Goal: Task Accomplishment & Management: Manage account settings

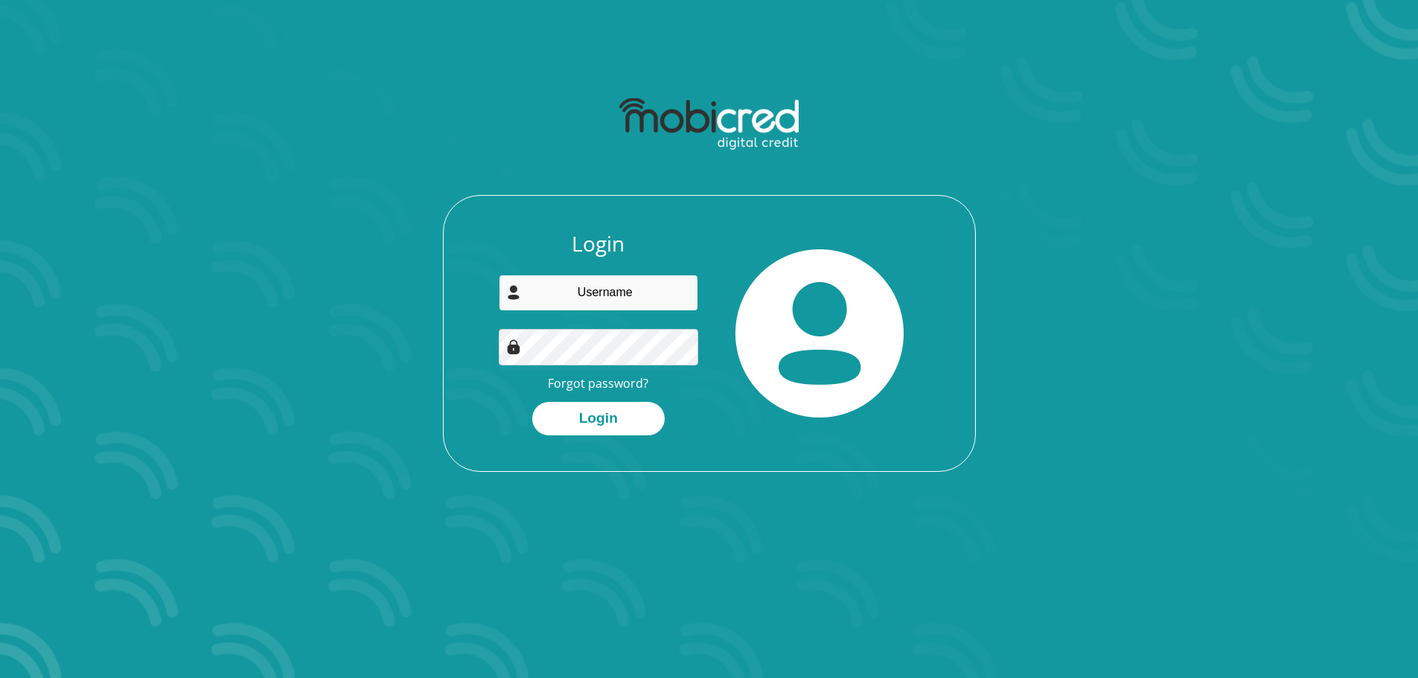
click at [595, 286] on input "email" at bounding box center [599, 293] width 200 height 36
type input "[EMAIL_ADDRESS][DOMAIN_NAME]"
click at [532, 402] on button "Login" at bounding box center [598, 419] width 133 height 34
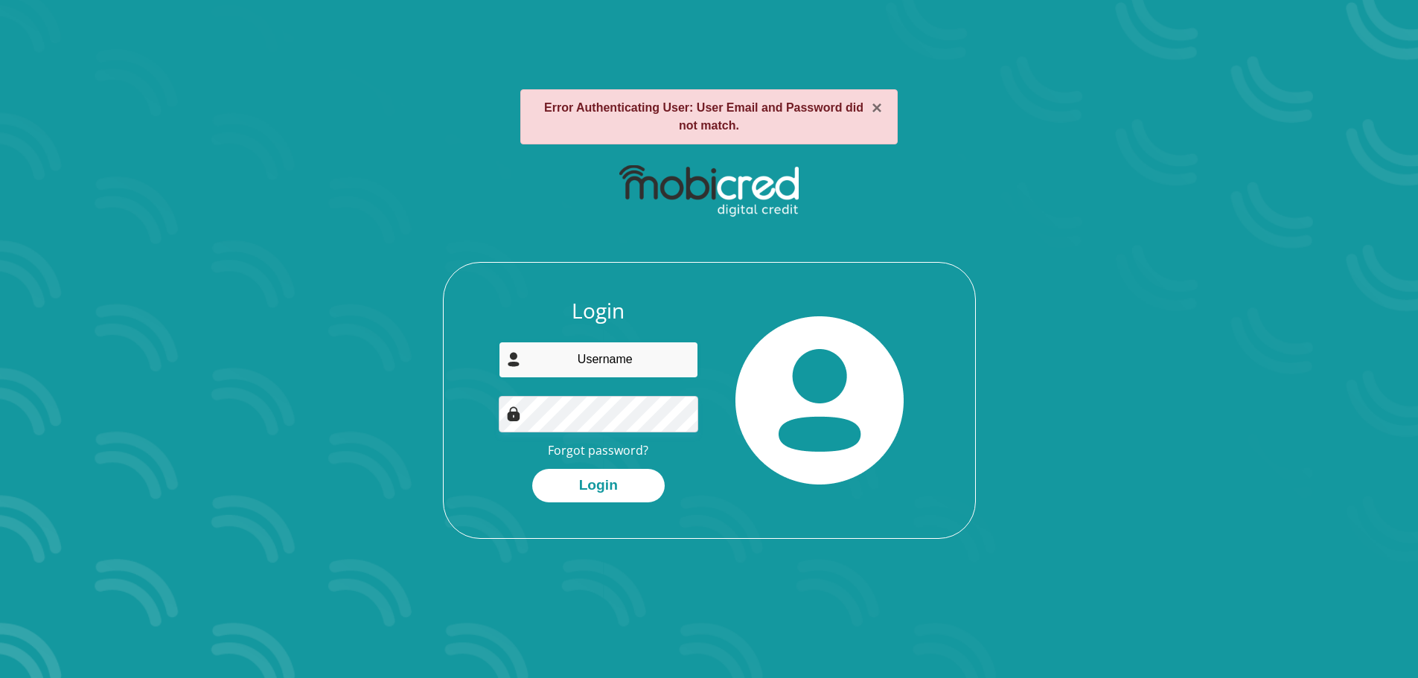
click at [609, 364] on input "email" at bounding box center [599, 360] width 200 height 36
type input "[EMAIL_ADDRESS][DOMAIN_NAME]"
click at [532, 469] on button "Login" at bounding box center [598, 486] width 133 height 34
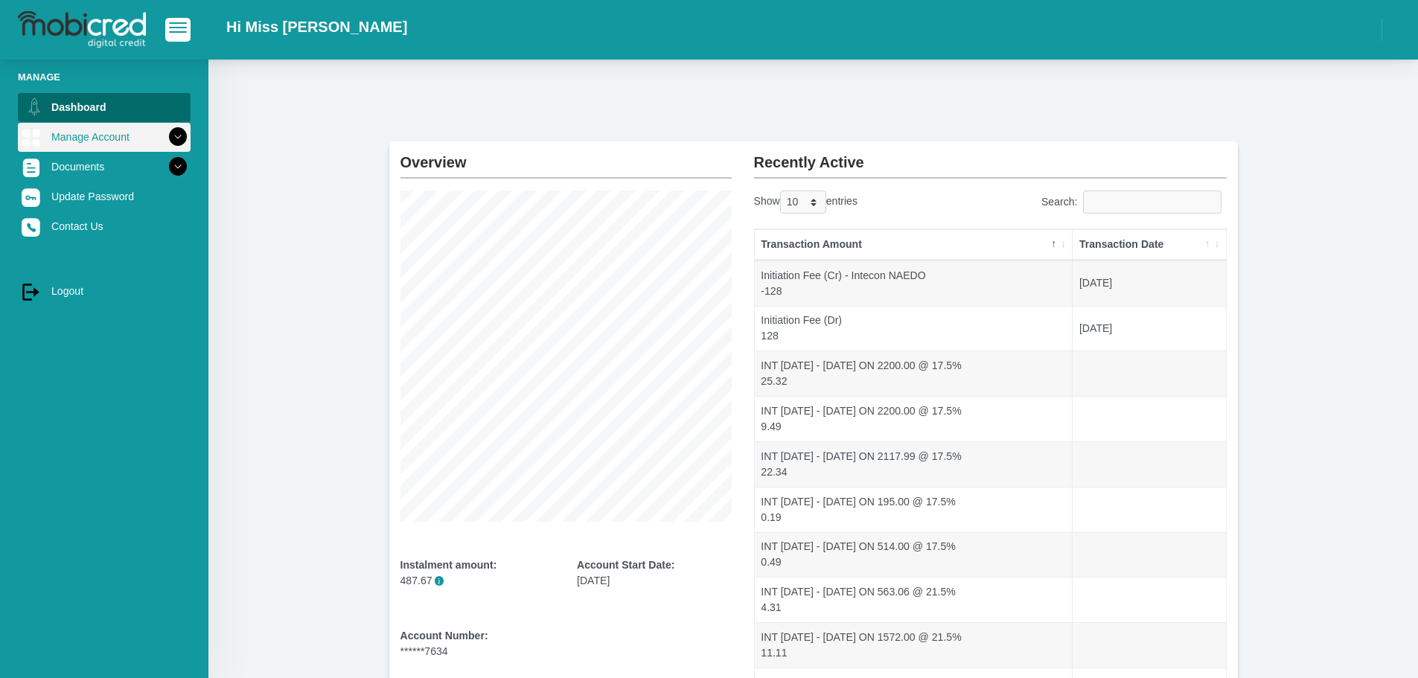
click at [168, 132] on icon at bounding box center [177, 136] width 25 height 25
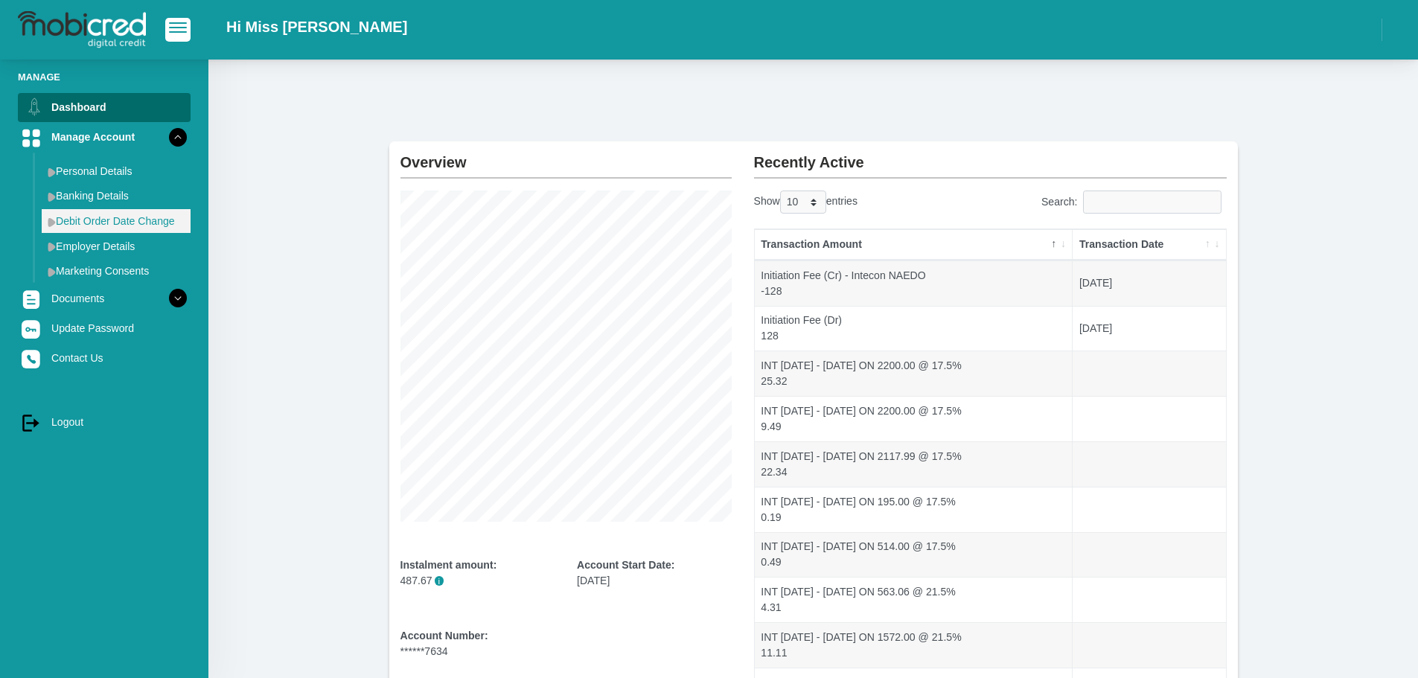
click at [124, 214] on link "Debit Order Date Change" at bounding box center [116, 221] width 149 height 24
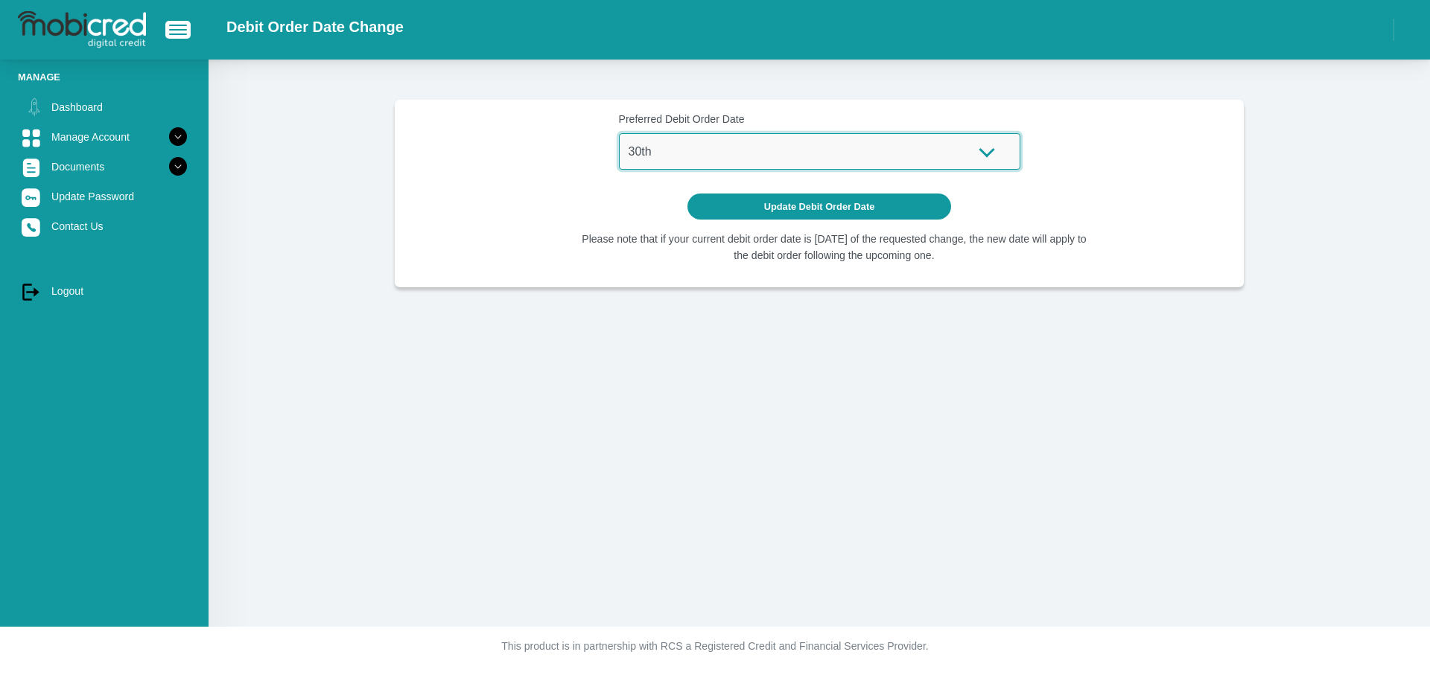
click at [991, 156] on select "1st 2nd 3rd 4th 5th 7th 18th 19th 20th 21st 22nd 23rd 24th 25th 26th 27th 28th …" at bounding box center [819, 151] width 401 height 36
click at [1004, 153] on select "1st 2nd 3rd 4th 5th 7th 18th 19th 20th 21st 22nd 23rd 24th 25th 26th 27th 28th …" at bounding box center [819, 151] width 401 height 36
click at [1184, 443] on div "Preferred Debit Order Date 1st 2nd 3rd 4th 5th 7th 18th 19th 20th 21st 22nd 23r…" at bounding box center [818, 343] width 1221 height 567
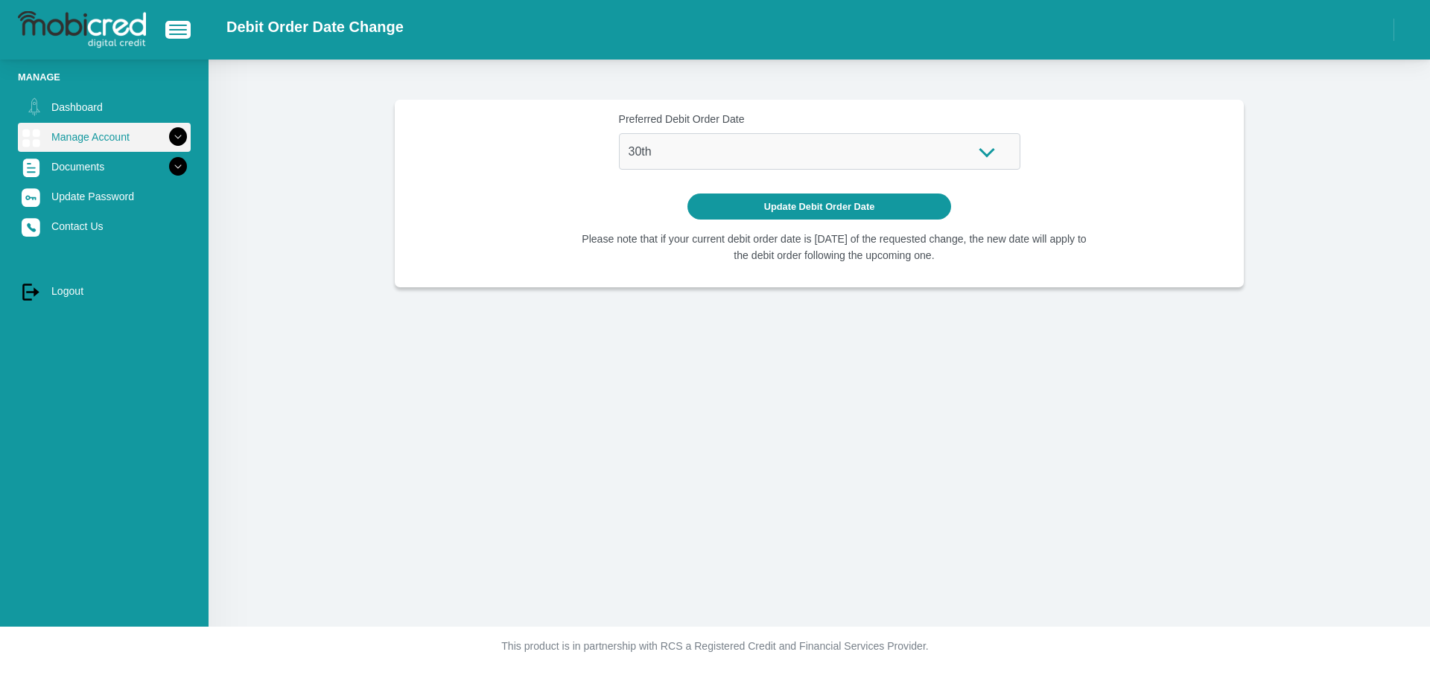
click at [101, 135] on link "Manage Account" at bounding box center [104, 137] width 173 height 28
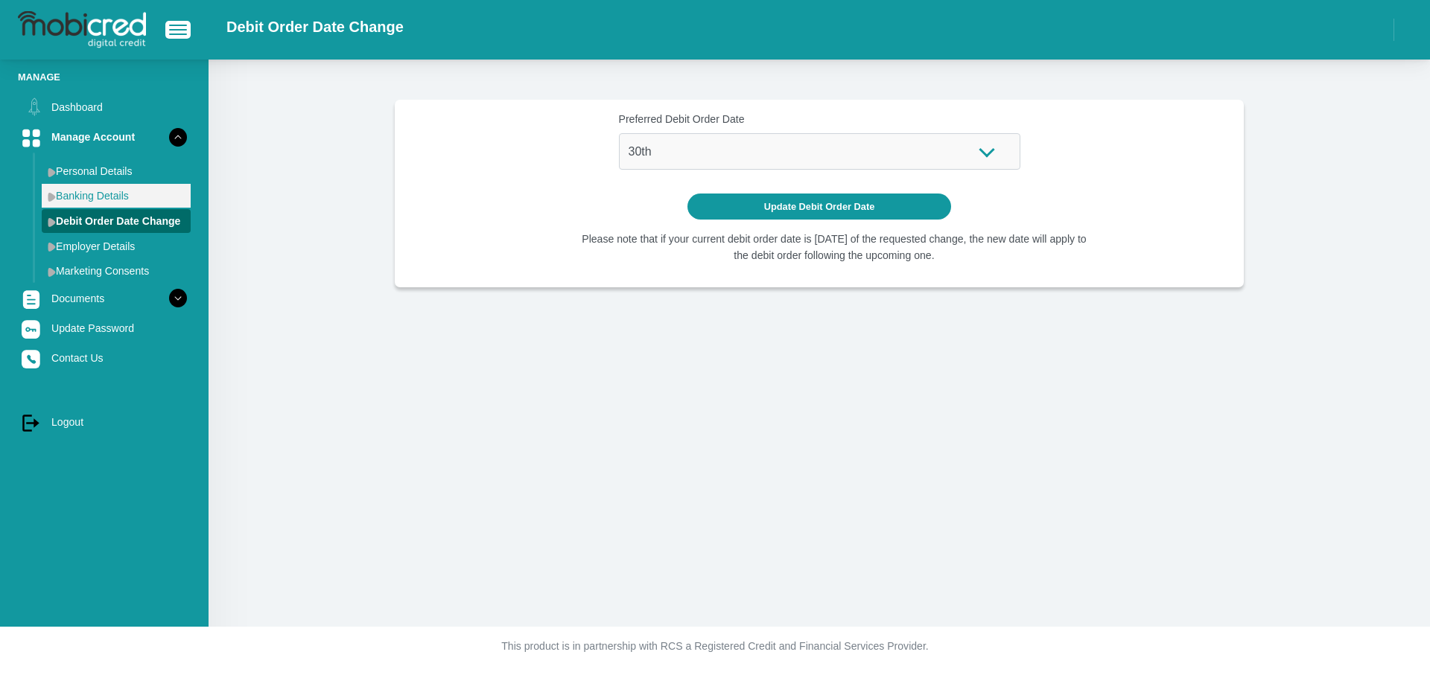
click at [94, 188] on link "Banking Details" at bounding box center [116, 196] width 149 height 24
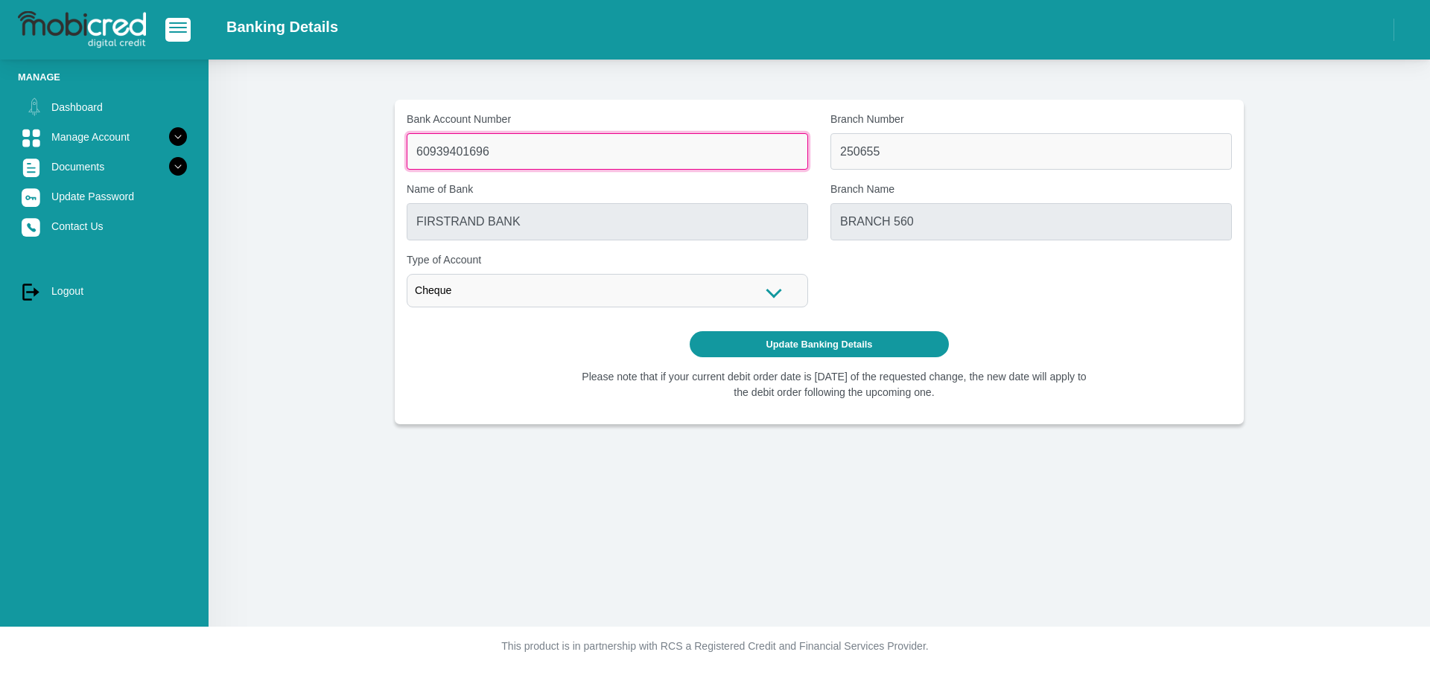
drag, startPoint x: 520, startPoint y: 155, endPoint x: 405, endPoint y: 138, distance: 115.9
click at [405, 138] on div "Bank Account Number 60939401696" at bounding box center [607, 141] width 424 height 58
type input "4122233406"
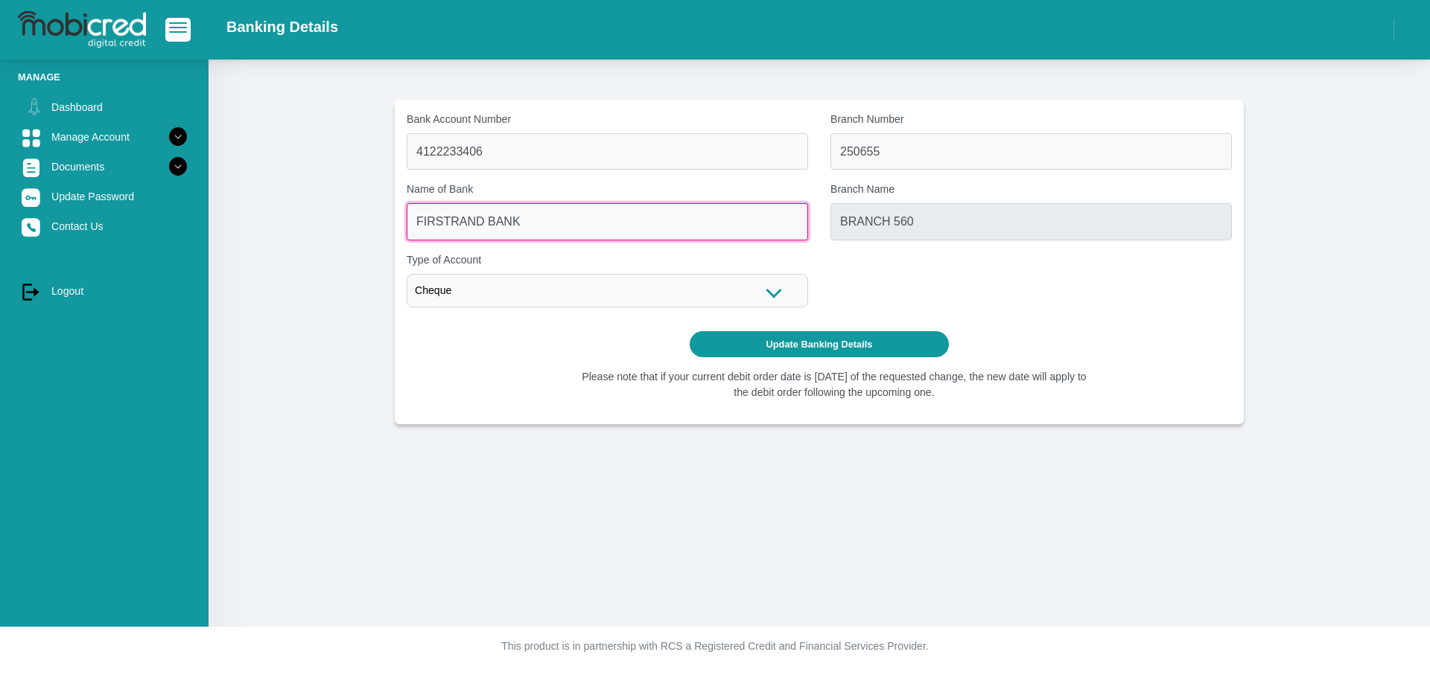
click at [530, 222] on input "FIRSTRAND BANK" at bounding box center [607, 221] width 401 height 36
drag, startPoint x: 530, startPoint y: 222, endPoint x: 405, endPoint y: 223, distance: 125.1
click at [405, 223] on div "Name of Bank FIRSTRAND BANK" at bounding box center [607, 211] width 424 height 58
click at [783, 234] on input "FIRSTRAND BANK" at bounding box center [607, 221] width 401 height 36
drag, startPoint x: 665, startPoint y: 232, endPoint x: 336, endPoint y: 232, distance: 329.1
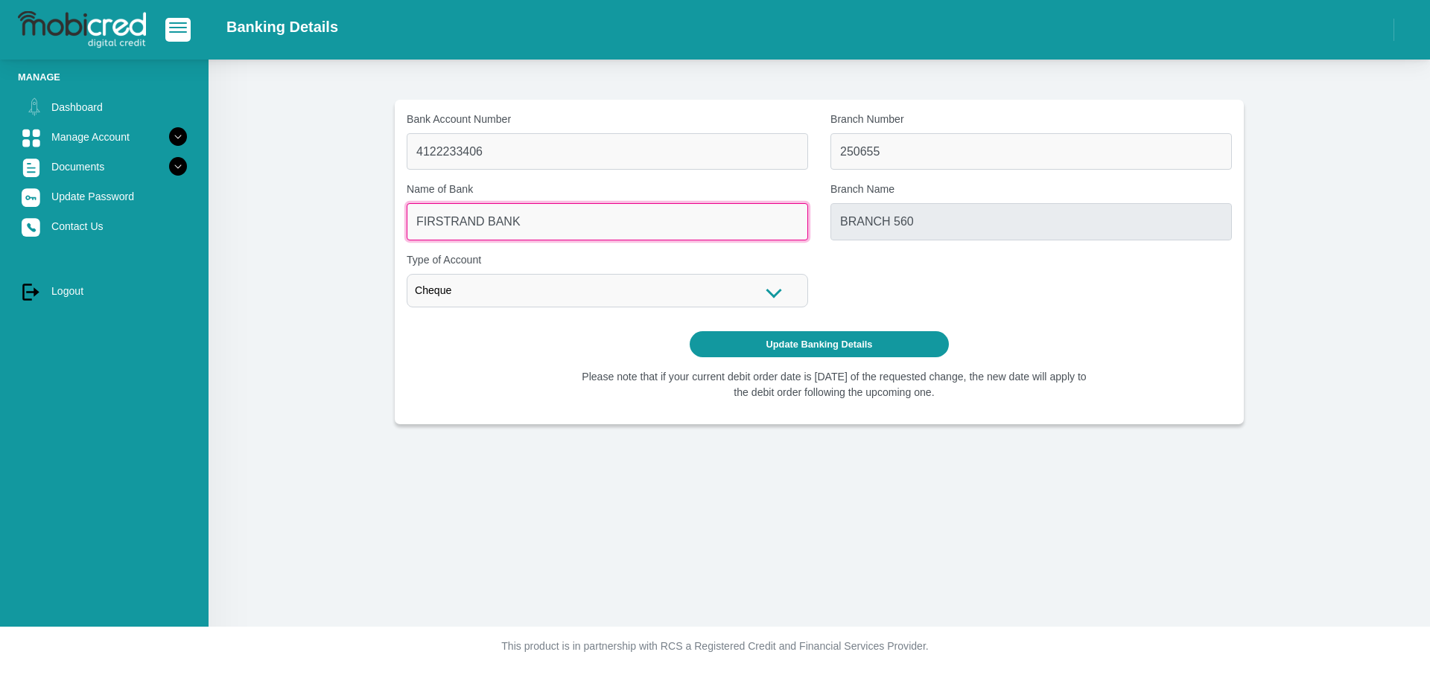
click at [336, 232] on section "Bank Account Number 4122233406 Branch Number 250655 Name of Bank FIRSTRAND BANK…" at bounding box center [819, 262] width 1176 height 325
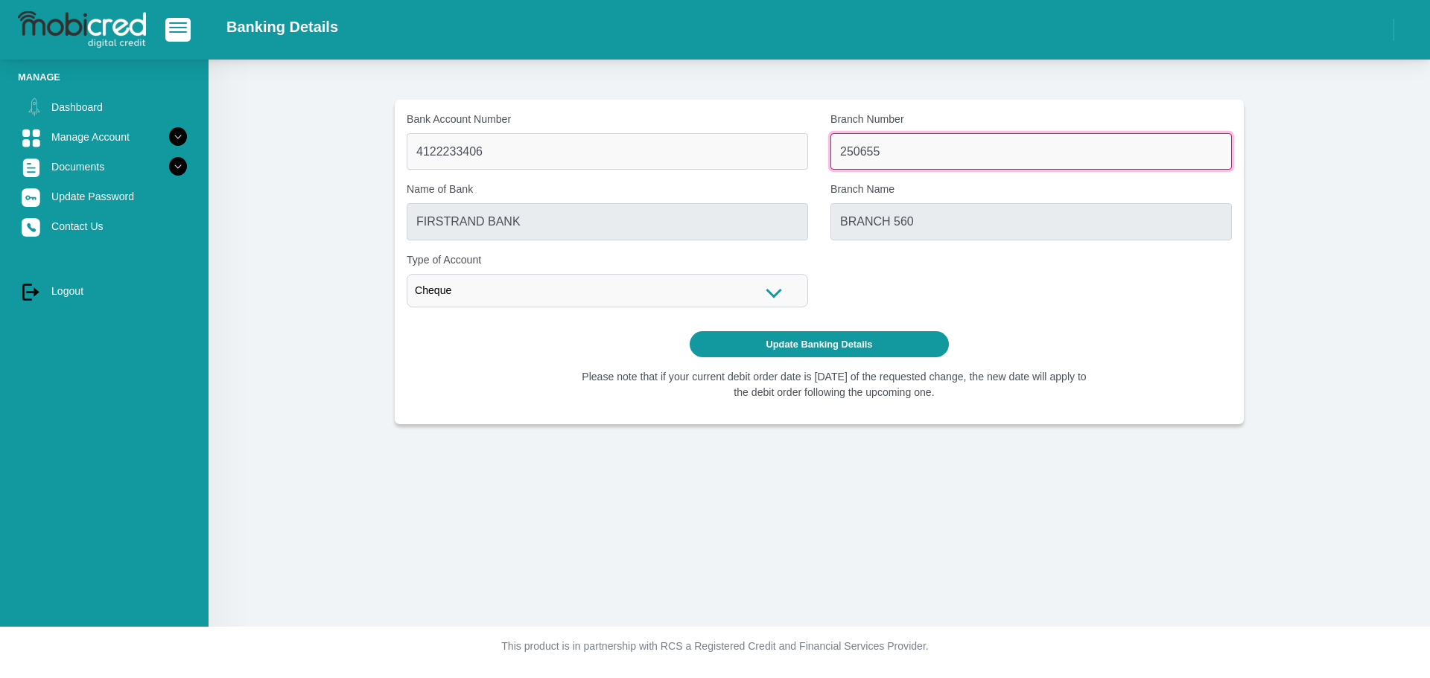
drag, startPoint x: 832, startPoint y: 171, endPoint x: 766, endPoint y: 171, distance: 66.3
click at [766, 171] on div "Bank Account Number 4122233406 Branch Number 250655 Name of Bank FIRSTRAND BANK…" at bounding box center [818, 216] width 847 height 208
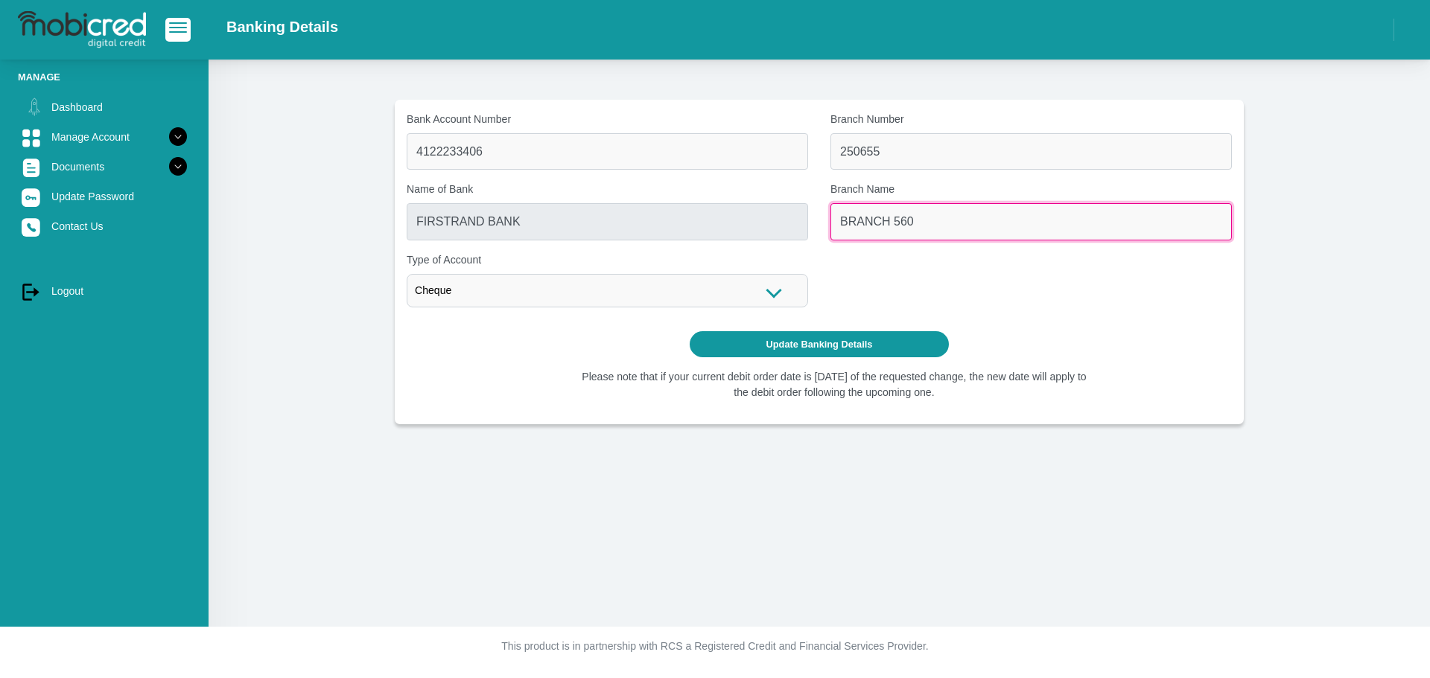
click at [924, 214] on input "BRANCH 560" at bounding box center [1030, 221] width 401 height 36
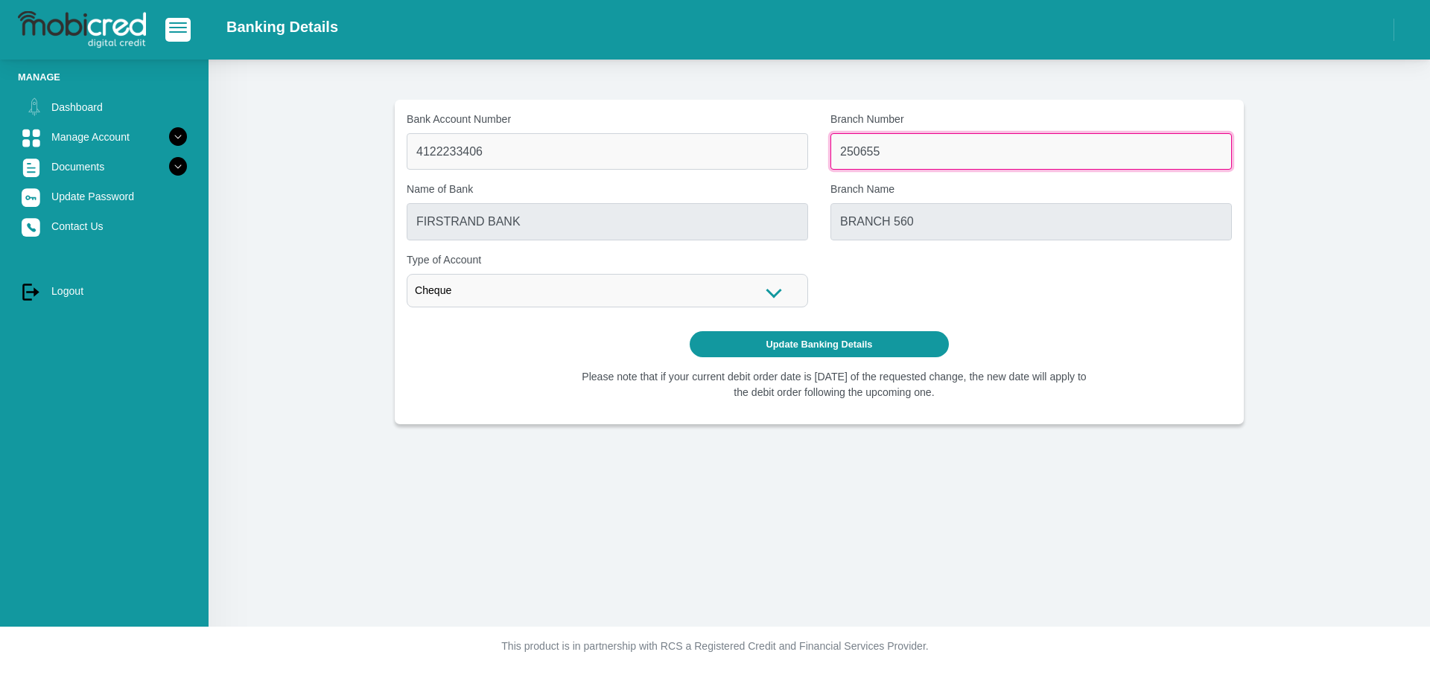
drag, startPoint x: 895, startPoint y: 149, endPoint x: 826, endPoint y: 171, distance: 71.8
click at [826, 171] on div "Bank Account Number 4122233406 Branch Number 250655 Name of Bank FIRSTRAND BANK…" at bounding box center [818, 216] width 847 height 208
paste input "63200"
click at [899, 145] on input "632005" at bounding box center [1030, 151] width 401 height 36
type input "632005"
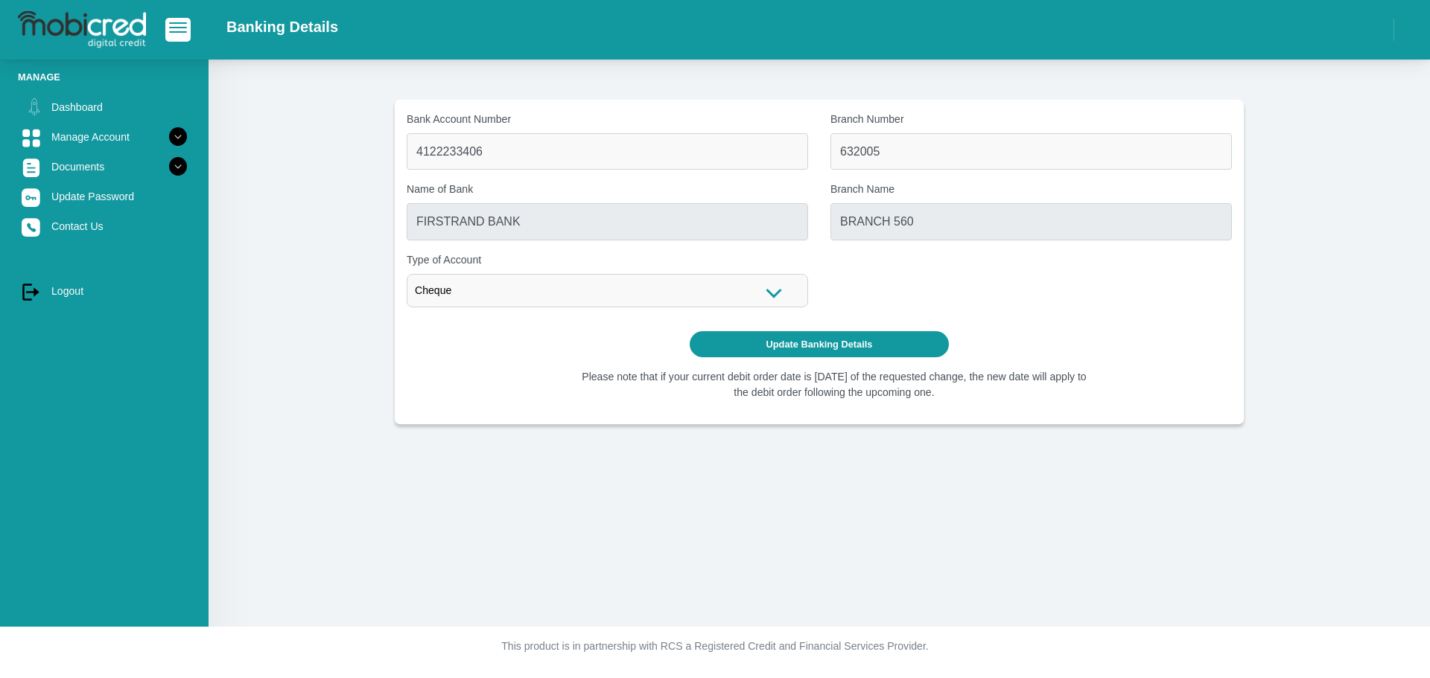
click at [991, 249] on div "Bank Account Number 4122233406 Branch Number 632005 Name of Bank FIRSTRAND BANK…" at bounding box center [818, 216] width 847 height 208
type input "ABSA BANK"
type input "ABSA ELECTRONIC SETTLEMENT CNT"
click at [759, 296] on div "Cheque" at bounding box center [607, 291] width 401 height 34
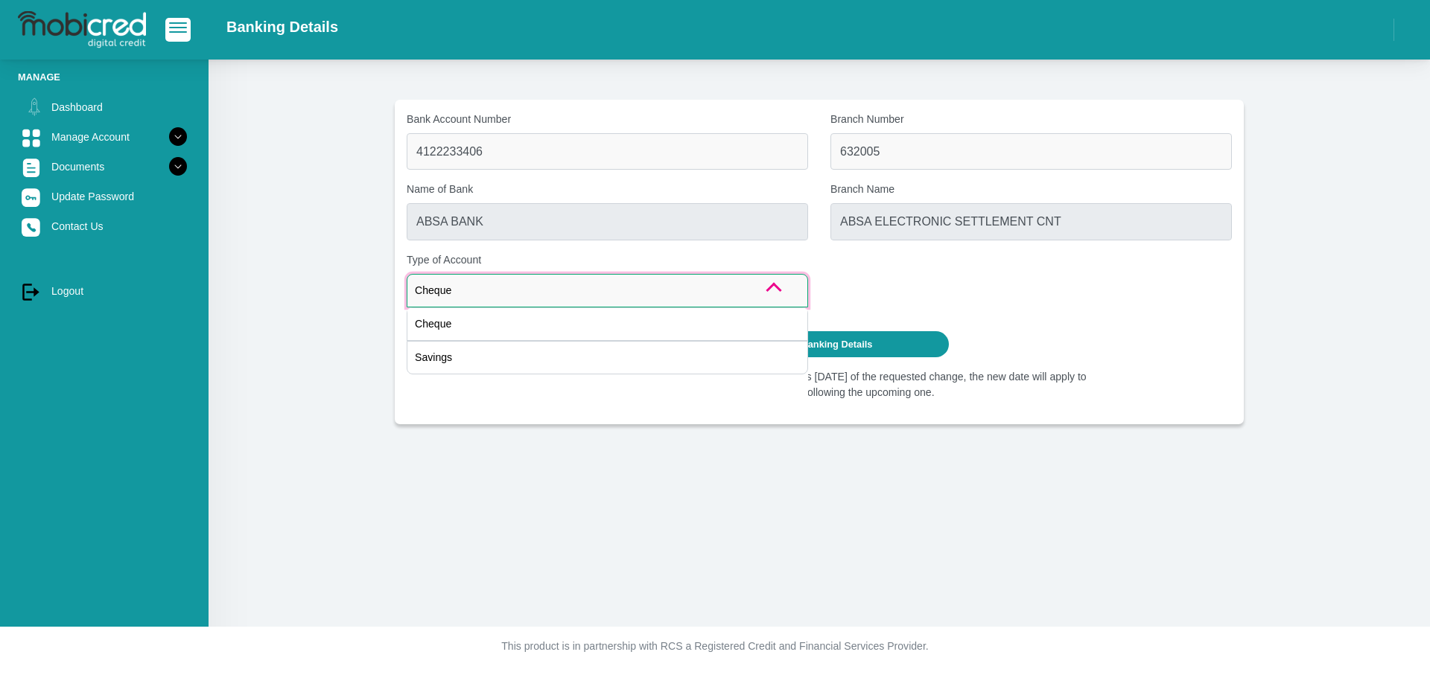
click at [761, 296] on div "Cheque" at bounding box center [607, 291] width 401 height 34
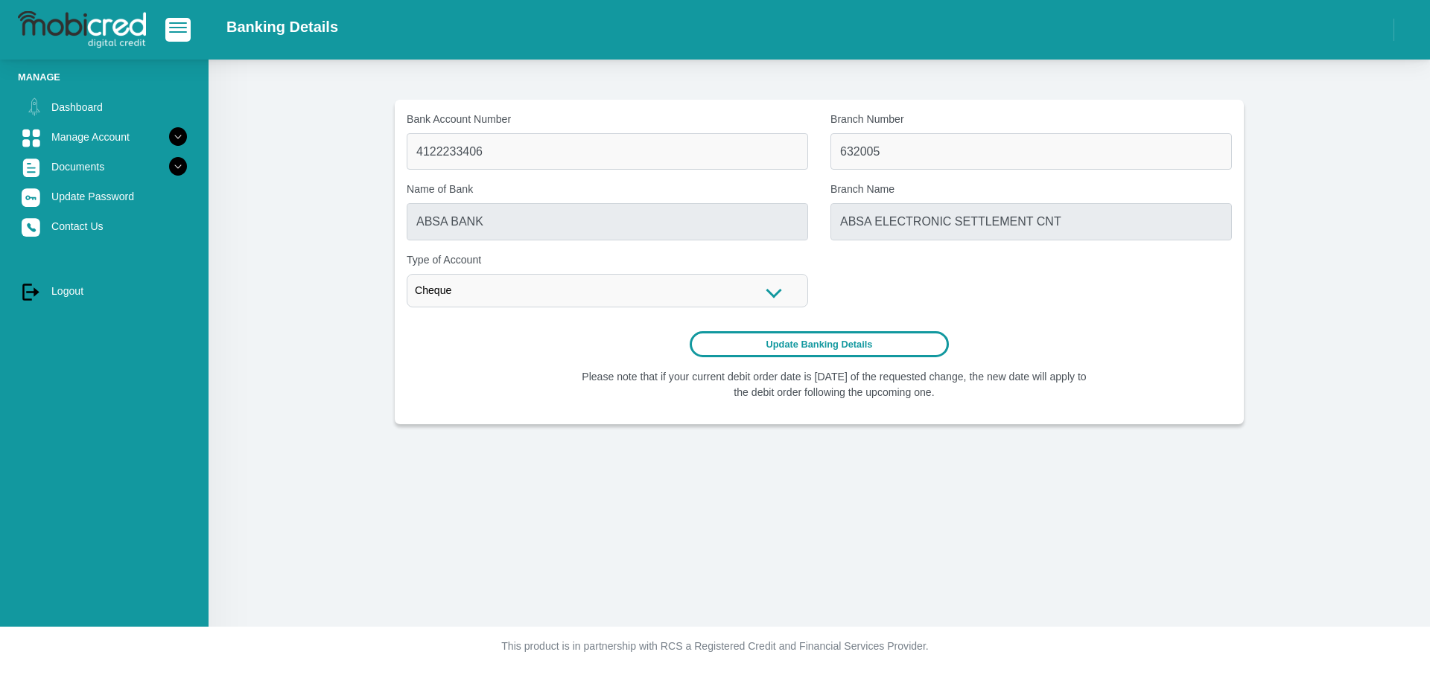
click at [867, 347] on button "Update Banking Details" at bounding box center [819, 344] width 260 height 26
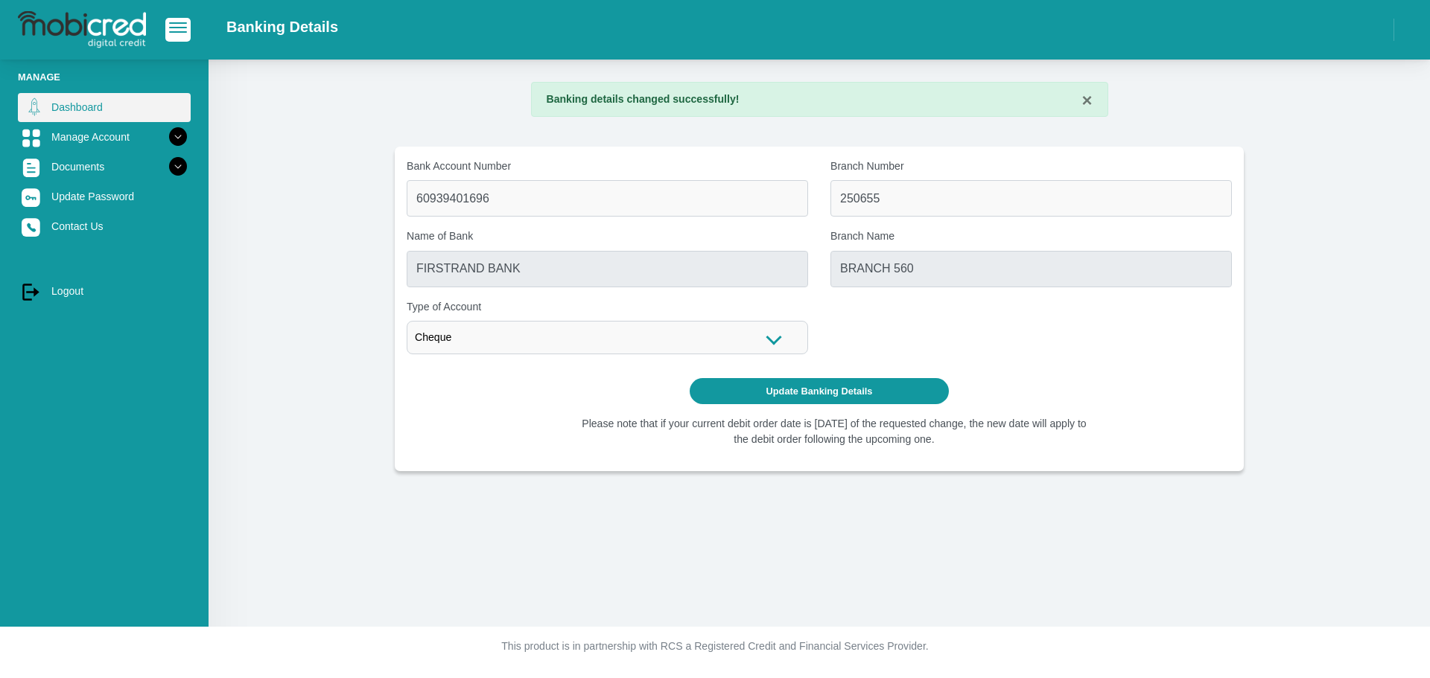
click at [88, 113] on link "Dashboard" at bounding box center [104, 107] width 173 height 28
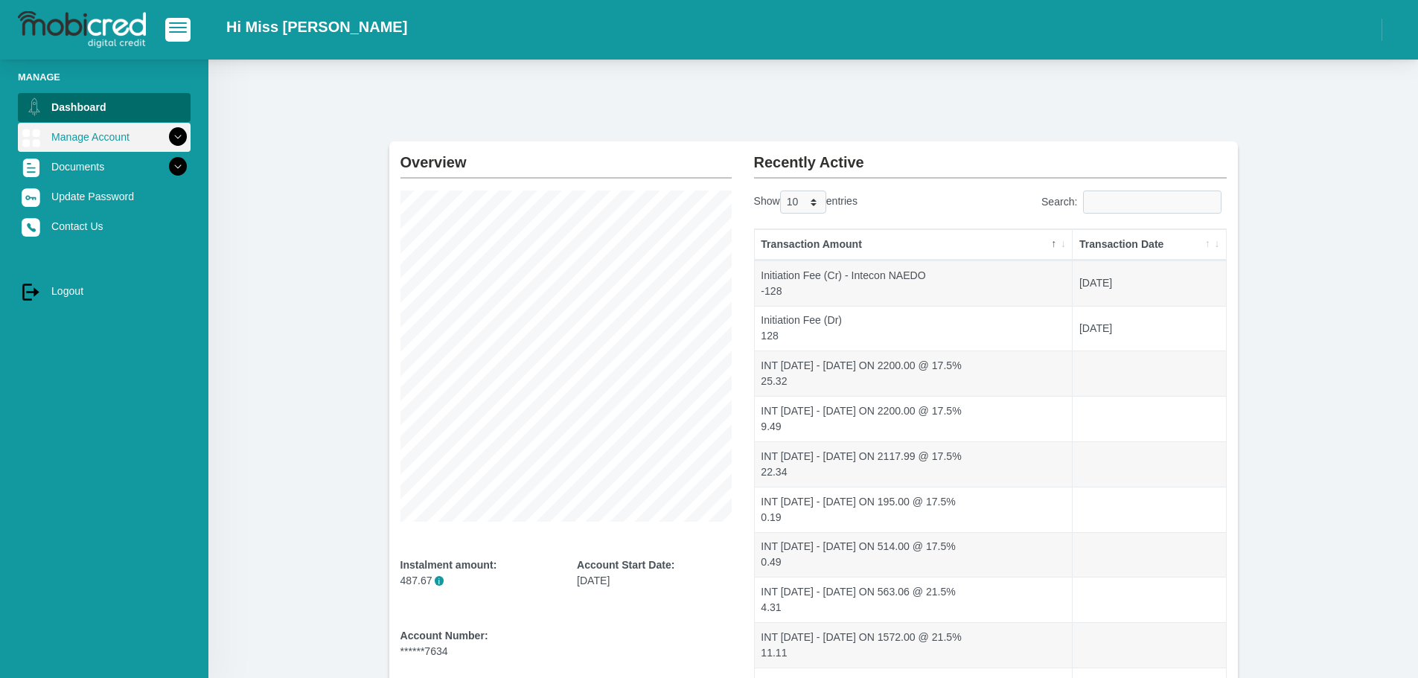
click at [82, 138] on link "Manage Account" at bounding box center [104, 137] width 173 height 28
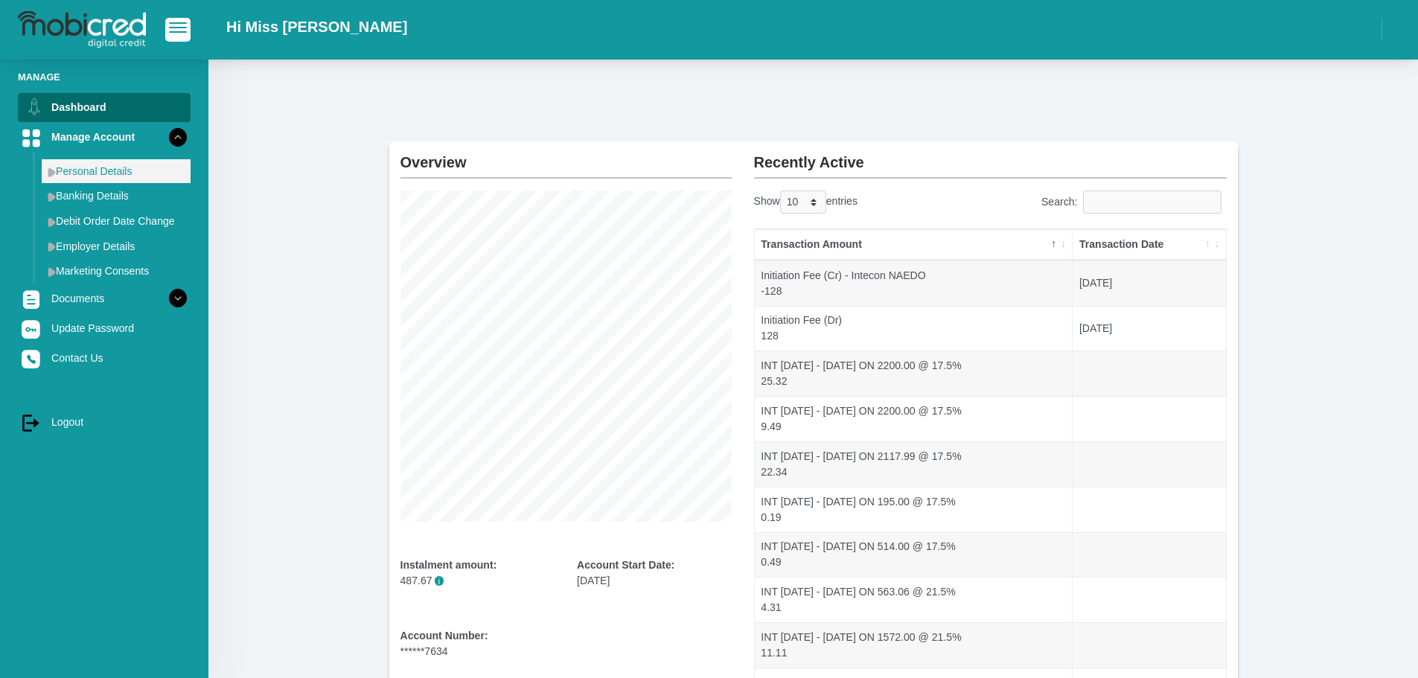
click at [85, 164] on link "Personal Details" at bounding box center [116, 171] width 149 height 24
click at [85, 197] on link "Banking Details" at bounding box center [116, 196] width 149 height 24
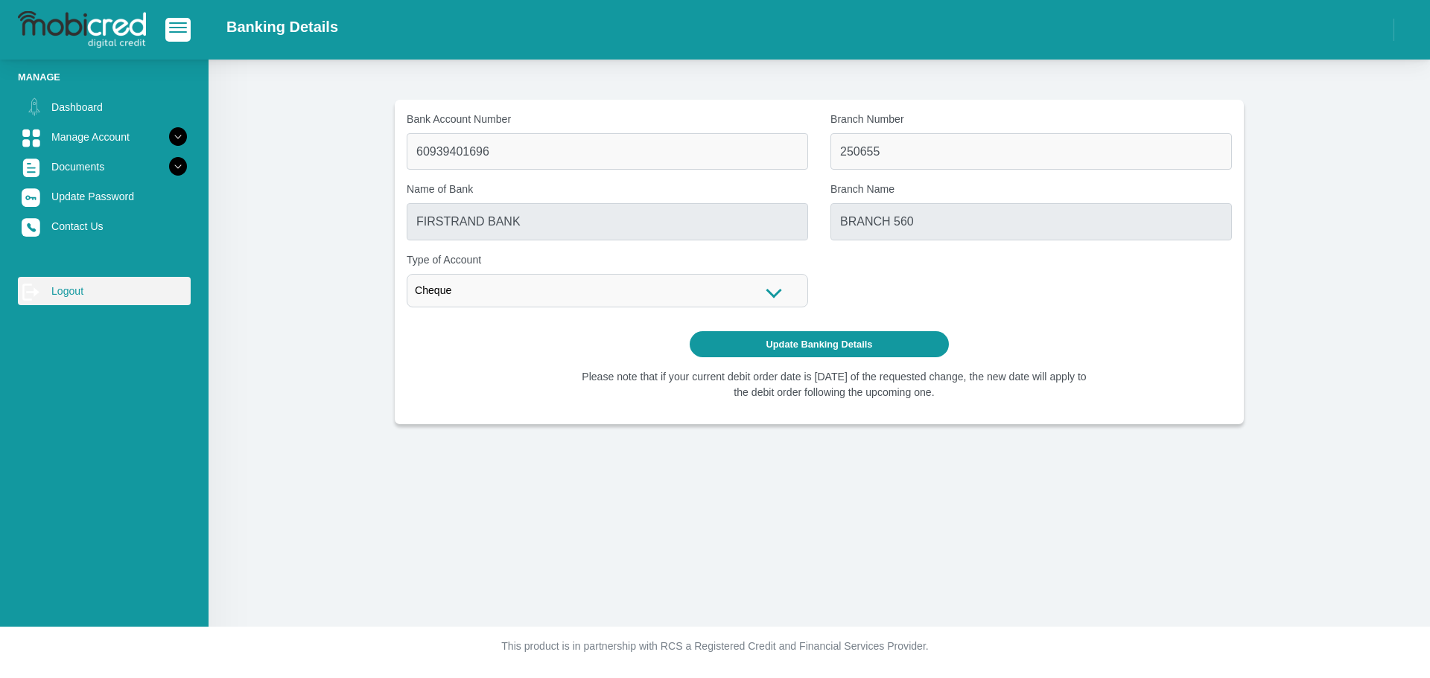
click at [82, 285] on link "log out Logout" at bounding box center [104, 291] width 173 height 28
